Goal: Entertainment & Leisure: Consume media (video, audio)

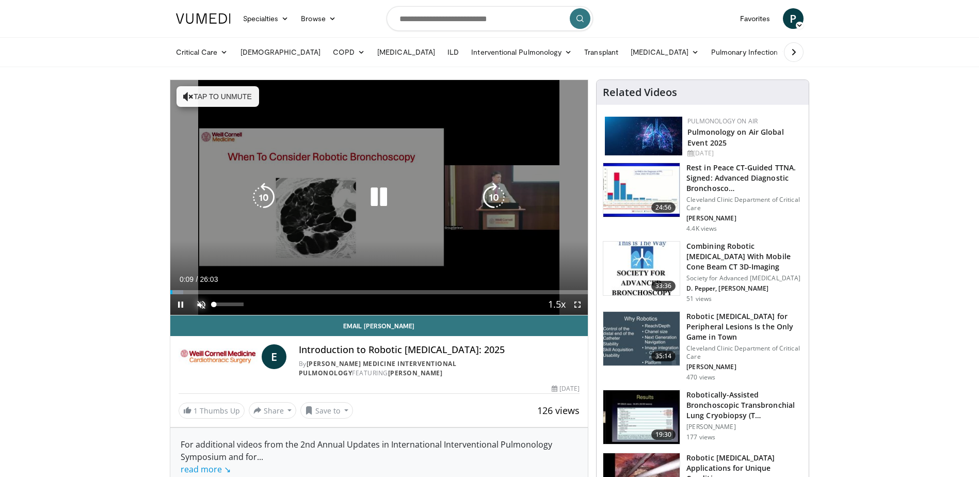
click at [203, 304] on span "Video Player" at bounding box center [201, 304] width 21 height 21
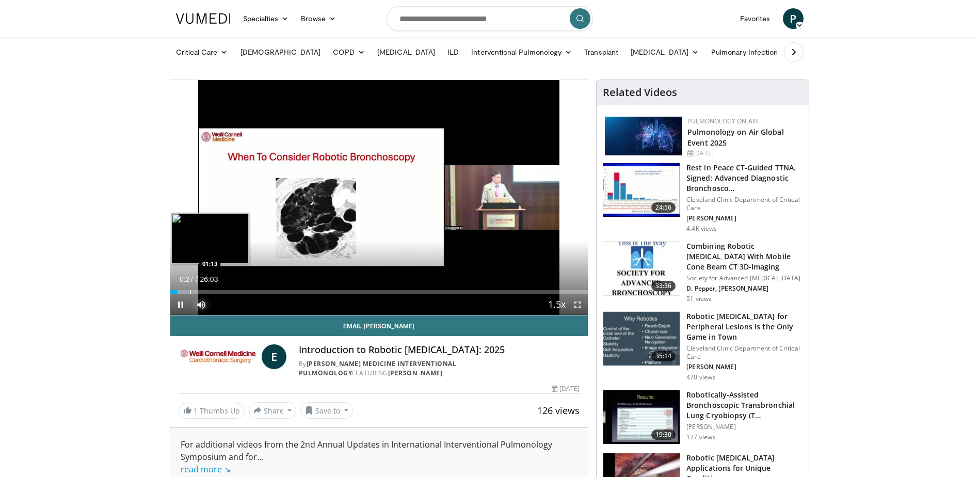
click at [190, 291] on div "Progress Bar" at bounding box center [190, 292] width 1 height 4
click at [201, 292] on div "Progress Bar" at bounding box center [201, 292] width 1 height 4
click at [209, 293] on div "Progress Bar" at bounding box center [209, 292] width 1 height 4
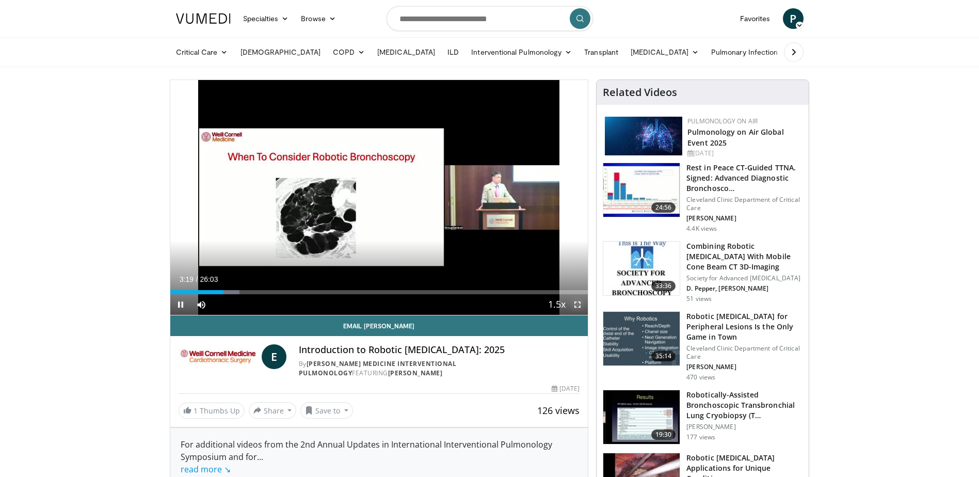
click at [580, 305] on span "Video Player" at bounding box center [577, 304] width 21 height 21
